Goal: Task Accomplishment & Management: Manage account settings

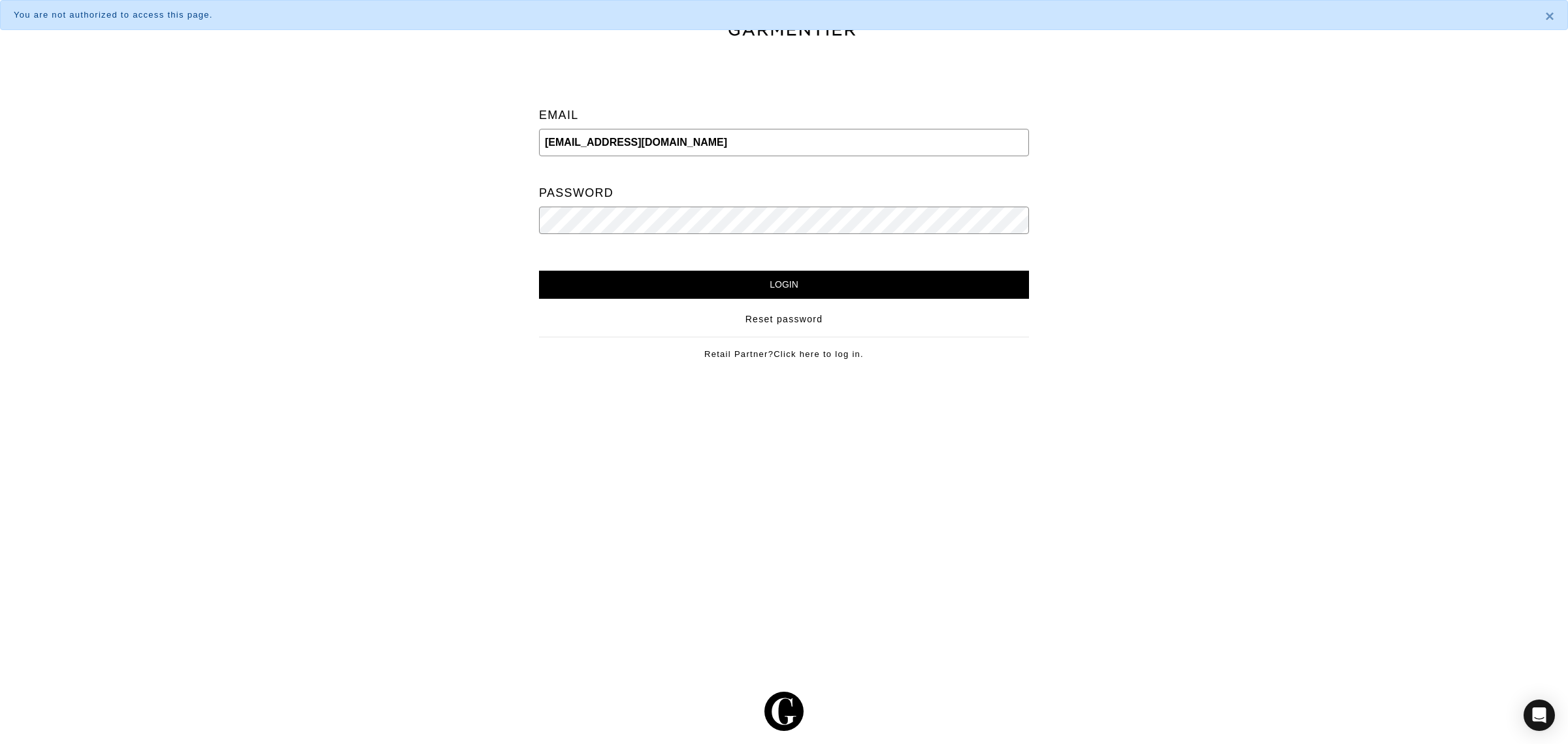
click at [710, 301] on div "Email support@ac-styles.com Password Login Reset password Retail Partner? Click…" at bounding box center [784, 218] width 529 height 324
click at [720, 287] on input "Login" at bounding box center [784, 284] width 490 height 28
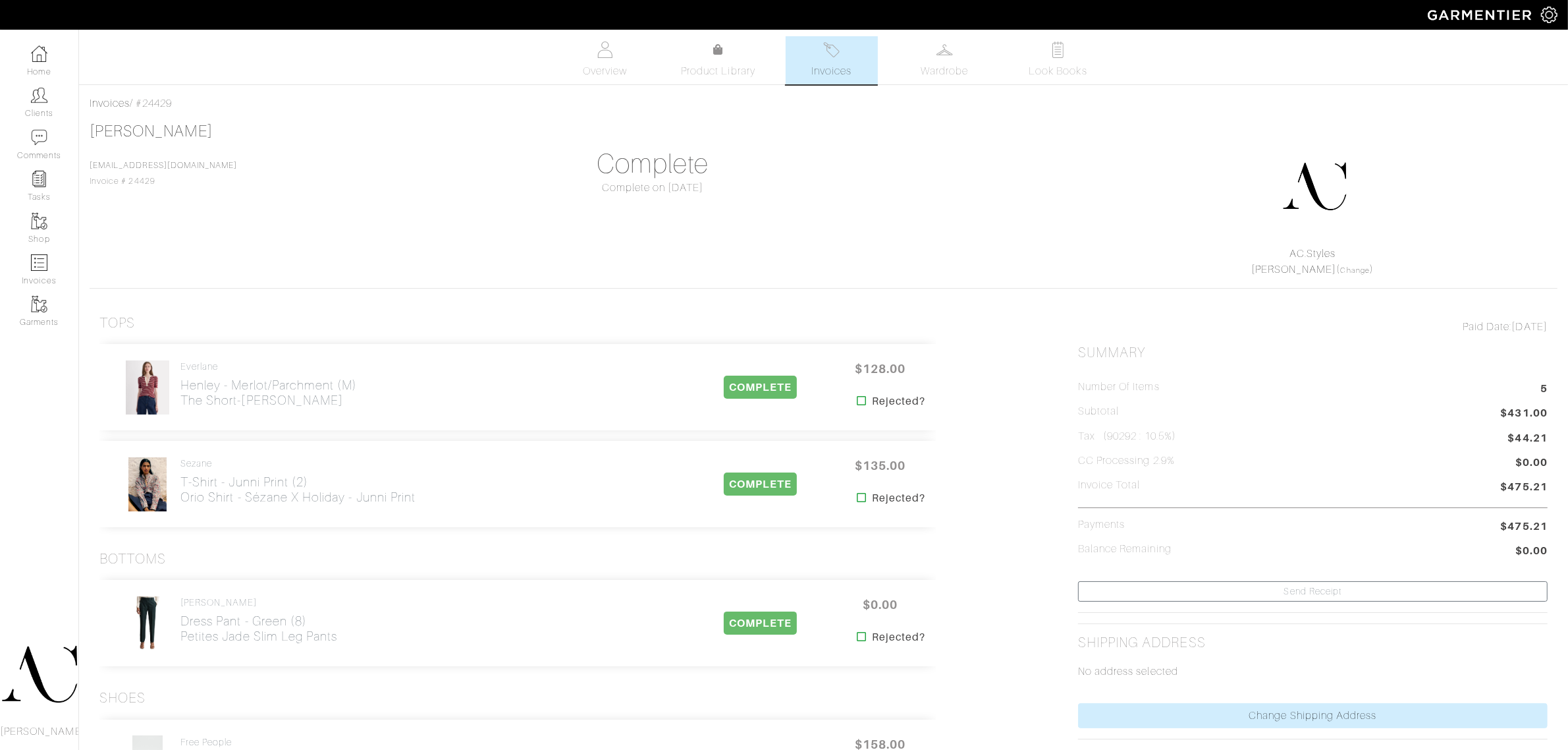
drag, startPoint x: 1113, startPoint y: 178, endPoint x: 1113, endPoint y: 87, distance: 91.0
click at [1113, 178] on div at bounding box center [1314, 186] width 455 height 119
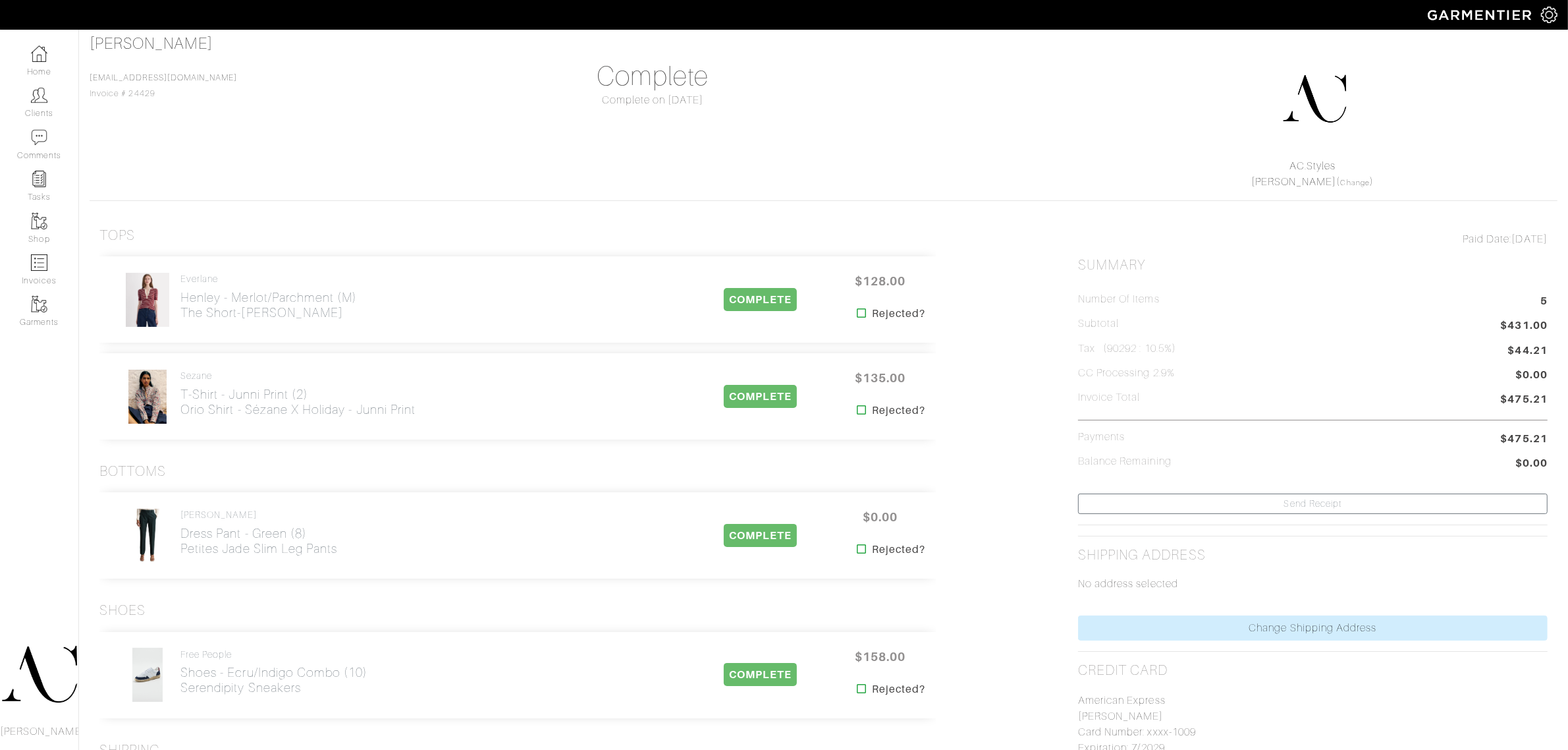
scroll to position [82, 0]
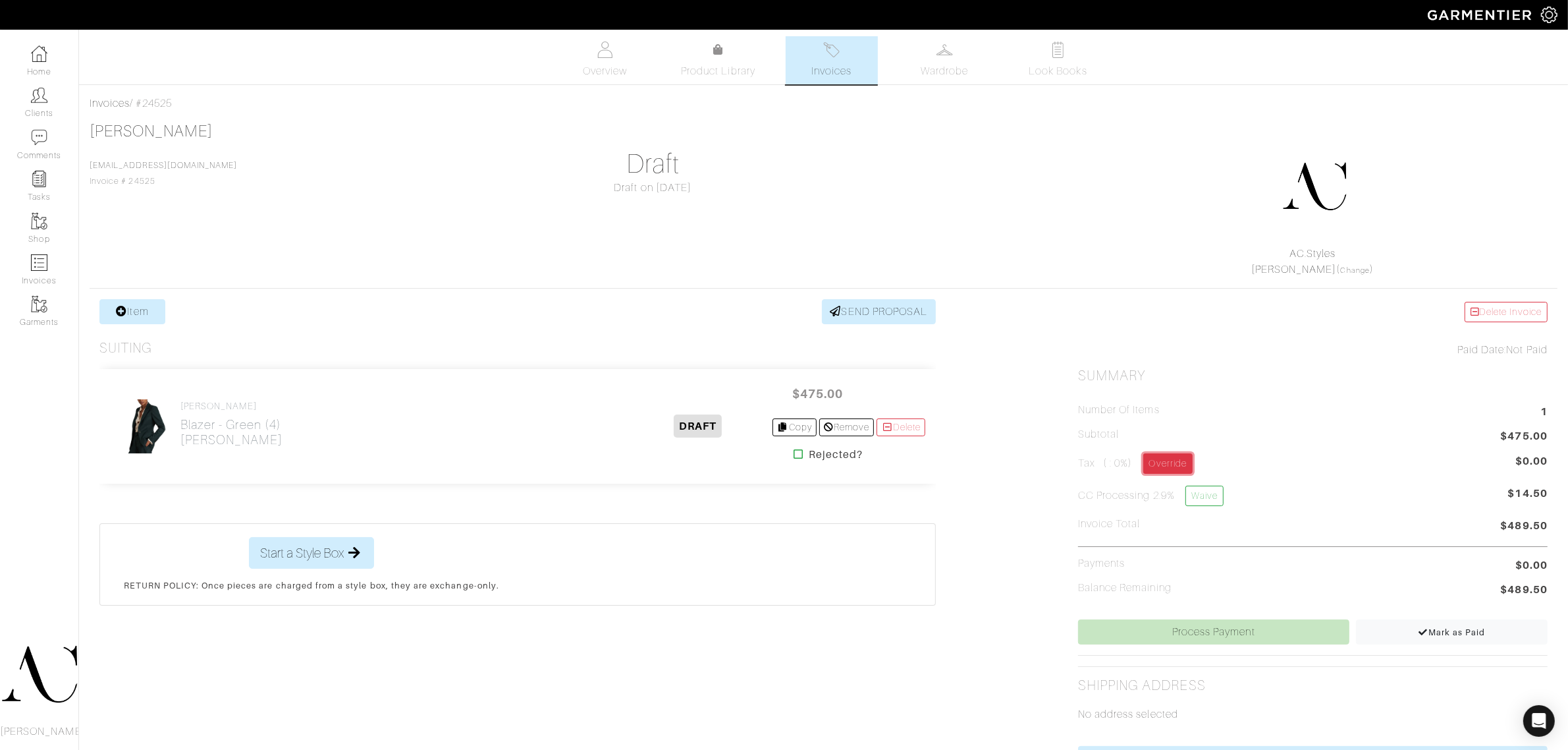
click at [1155, 459] on link "Override" at bounding box center [1168, 463] width 50 height 20
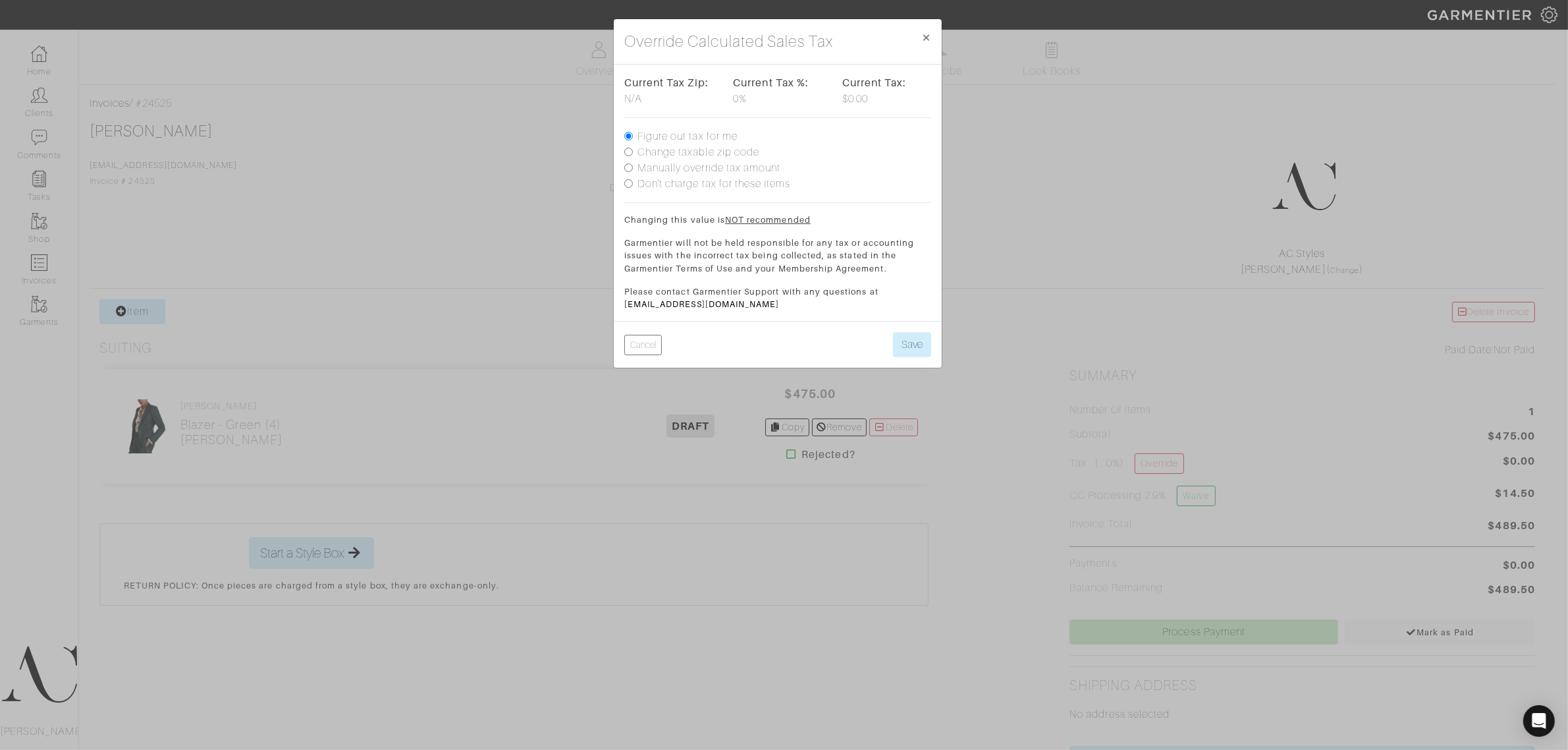
click at [695, 148] on label "Change taxable zip code" at bounding box center [698, 152] width 122 height 15
click at [633, 148] on input "Change taxable zip code" at bounding box center [628, 151] width 9 height 9
radio input "true"
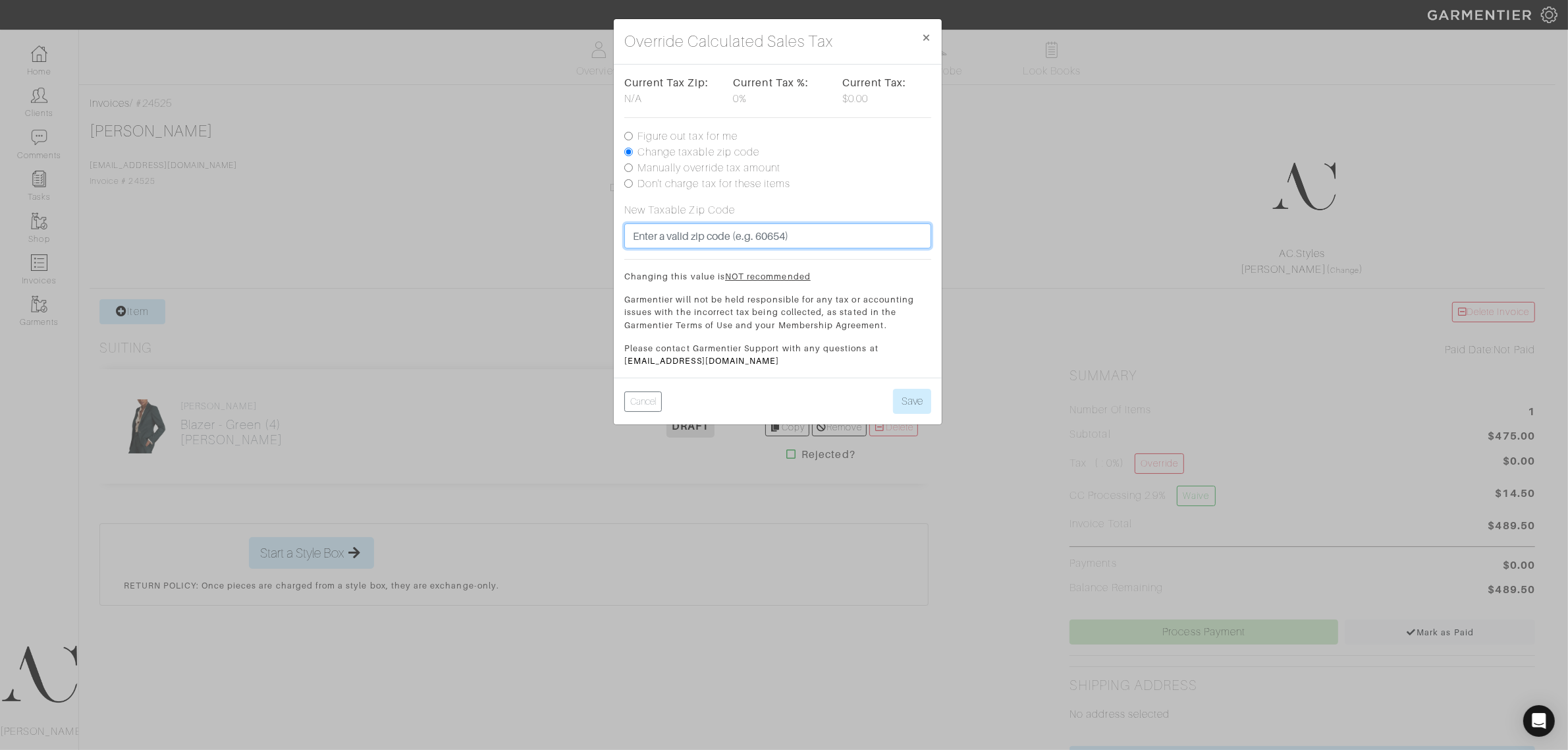
click at [719, 237] on input "text" at bounding box center [777, 236] width 307 height 25
type input "90292"
click at [893, 389] on button "Save" at bounding box center [911, 401] width 38 height 25
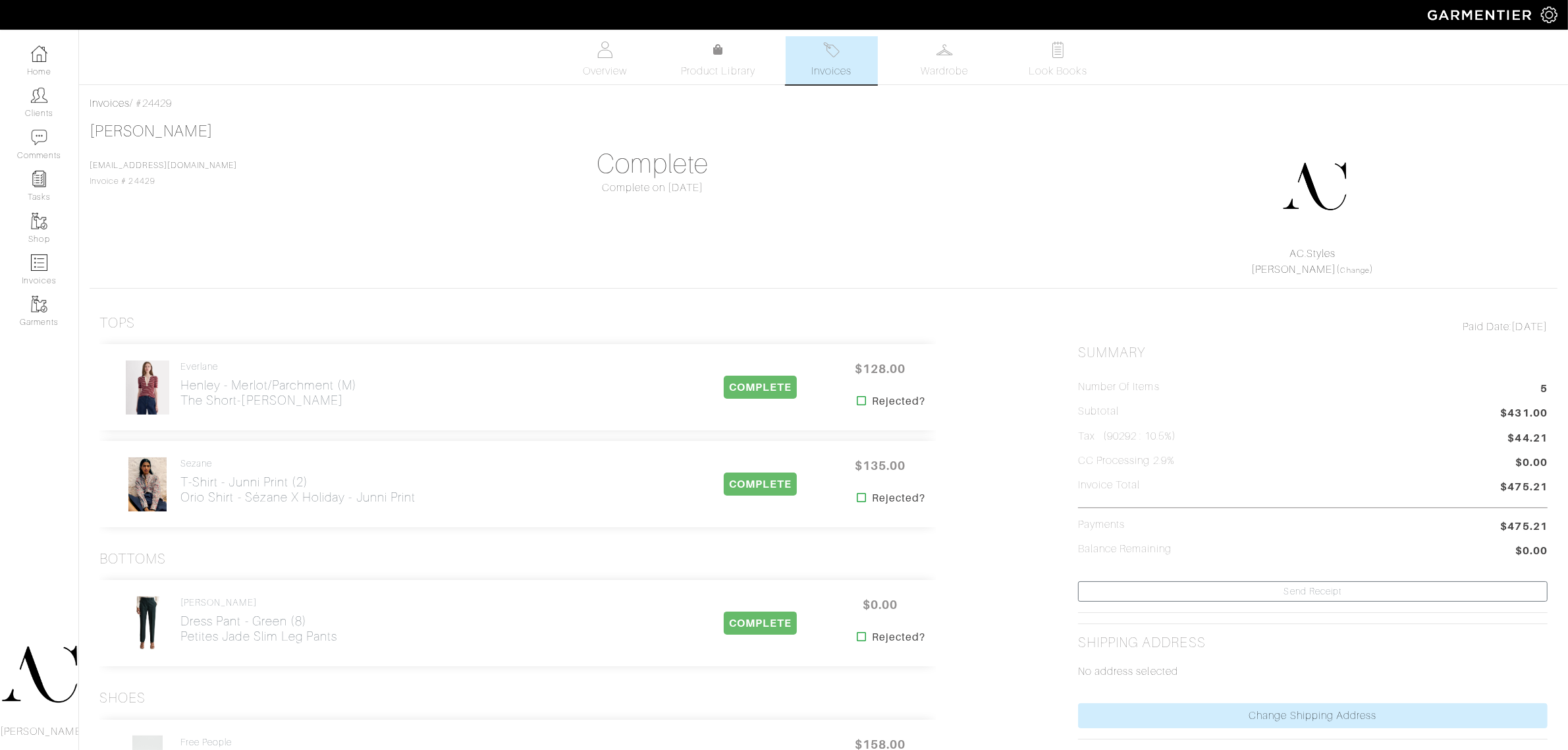
click at [817, 77] on span "Invoices" at bounding box center [832, 71] width 40 height 15
